Goal: Transaction & Acquisition: Purchase product/service

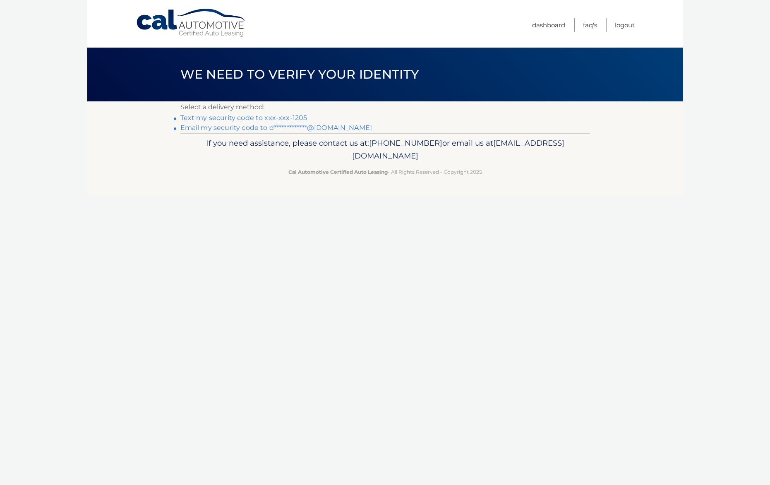
click at [299, 117] on link "Text my security code to xxx-xxx-1205" at bounding box center [243, 118] width 127 height 8
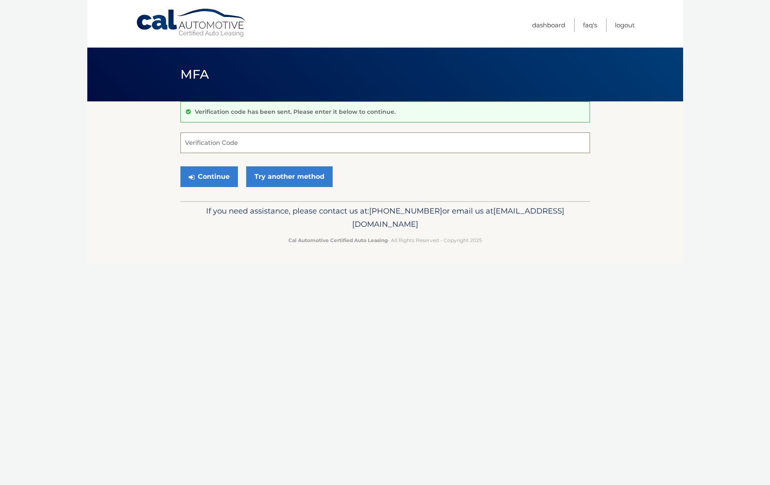
click at [273, 139] on input "Verification Code" at bounding box center [385, 142] width 410 height 21
type input "8"
type input "584384"
click at [180, 166] on button "Continue" at bounding box center [208, 176] width 57 height 21
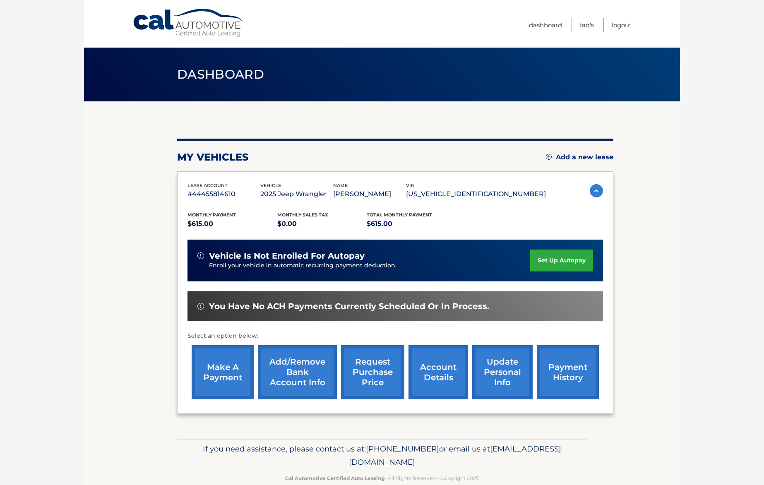
click at [550, 261] on link "set up autopay" at bounding box center [561, 260] width 63 height 22
click at [228, 376] on link "make a payment" at bounding box center [223, 372] width 62 height 54
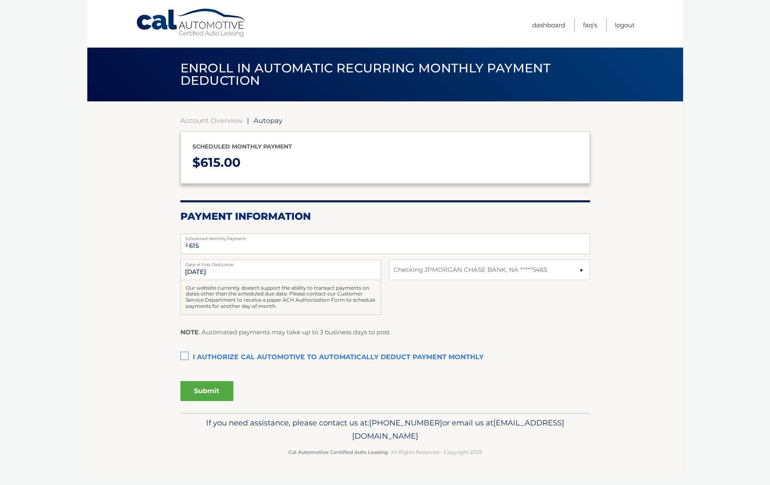
select select "N2IyM2RhYjMtZDQwZi00YTg3LThmZGEtNWIxNDU4OTk4NGEz"
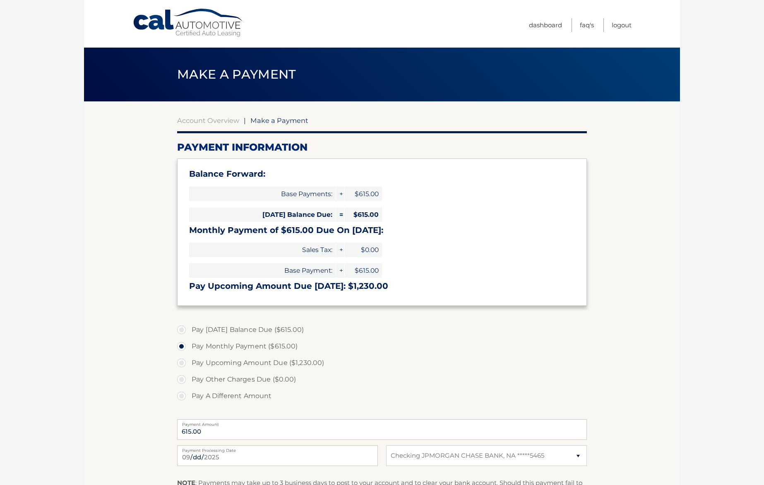
select select "N2IyM2RhYjMtZDQwZi00YTg3LThmZGEtNWIxNDU4OTk4NGEz"
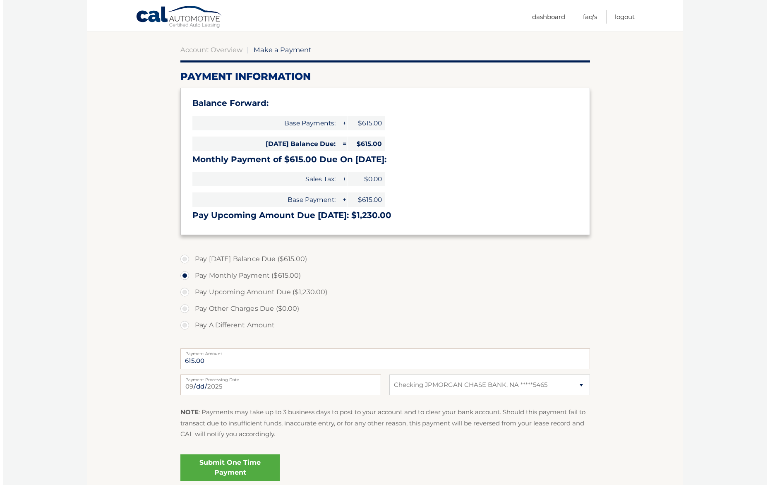
scroll to position [72, 0]
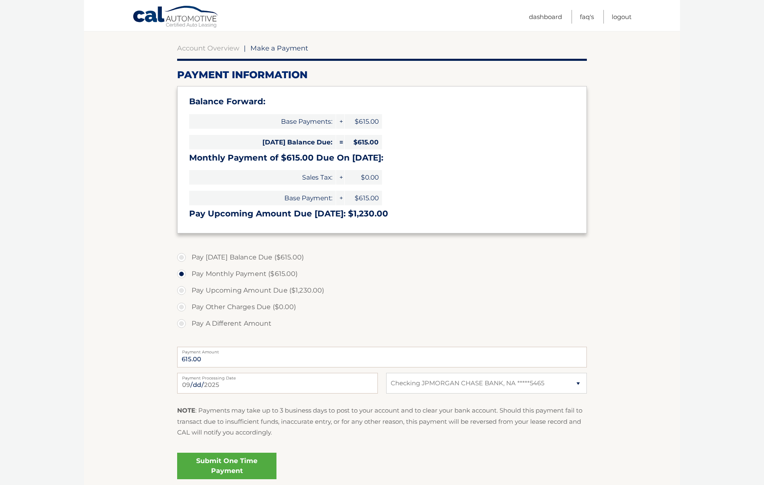
click at [181, 259] on label "Pay [DATE] Balance Due ($615.00)" at bounding box center [382, 257] width 410 height 17
click at [181, 259] on input "Pay Today's Balance Due ($615.00)" at bounding box center [184, 255] width 8 height 13
radio input "true"
click at [242, 464] on link "Submit One Time Payment" at bounding box center [226, 466] width 99 height 26
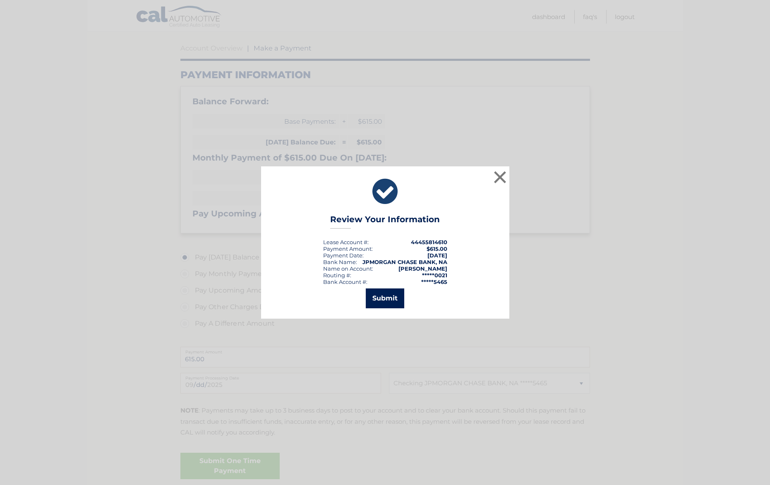
click at [392, 302] on button "Submit" at bounding box center [385, 298] width 38 height 20
